Goal: Use online tool/utility

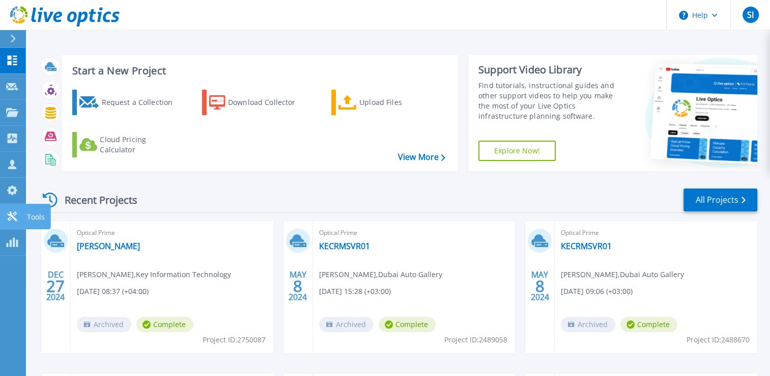
click at [31, 214] on p "Tools" at bounding box center [36, 217] width 18 height 26
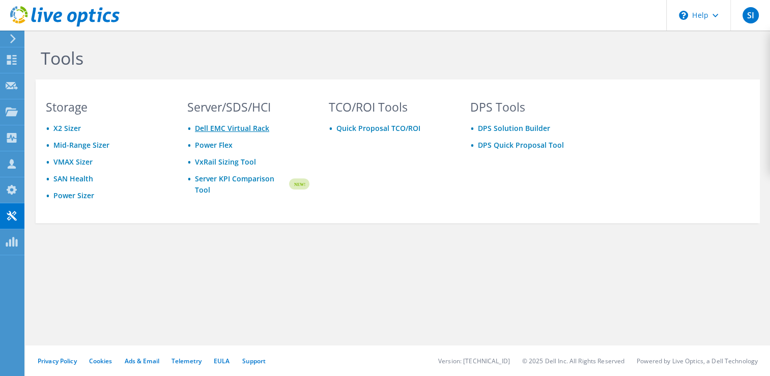
click at [238, 128] on link "Dell EMC Virtual Rack" at bounding box center [232, 128] width 74 height 10
